Goal: Check status

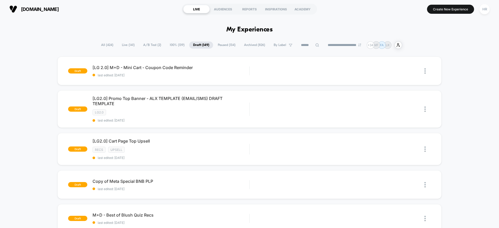
click at [151, 48] on span "A/B Test ( 2 )" at bounding box center [152, 45] width 26 height 7
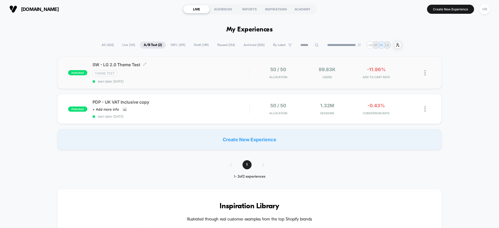
click at [216, 75] on div "Theme Test" at bounding box center [171, 73] width 157 height 6
